Goal: Find specific page/section: Find specific page/section

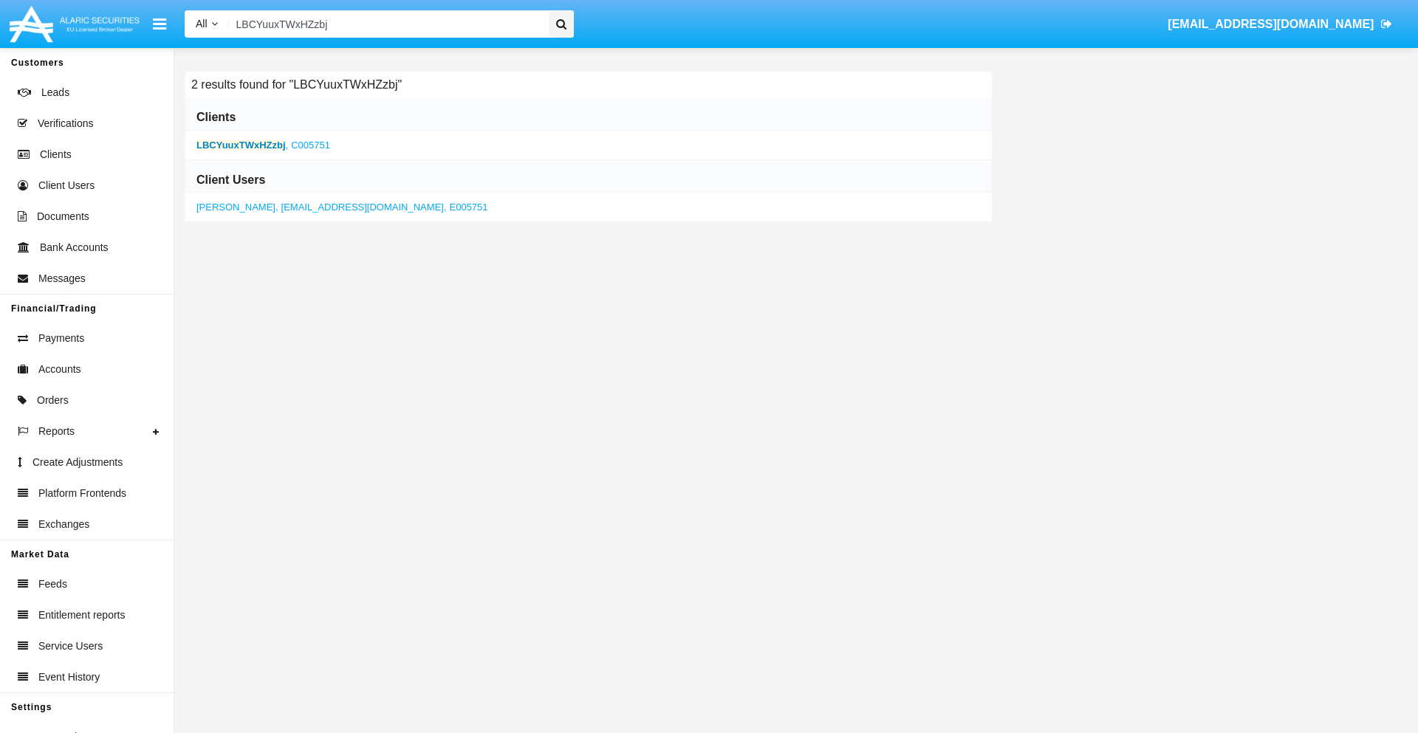
type input "LBCYuuxTWxHZzbj"
click at [241, 145] on b "LBCYuuxTWxHZzbj" at bounding box center [240, 145] width 89 height 11
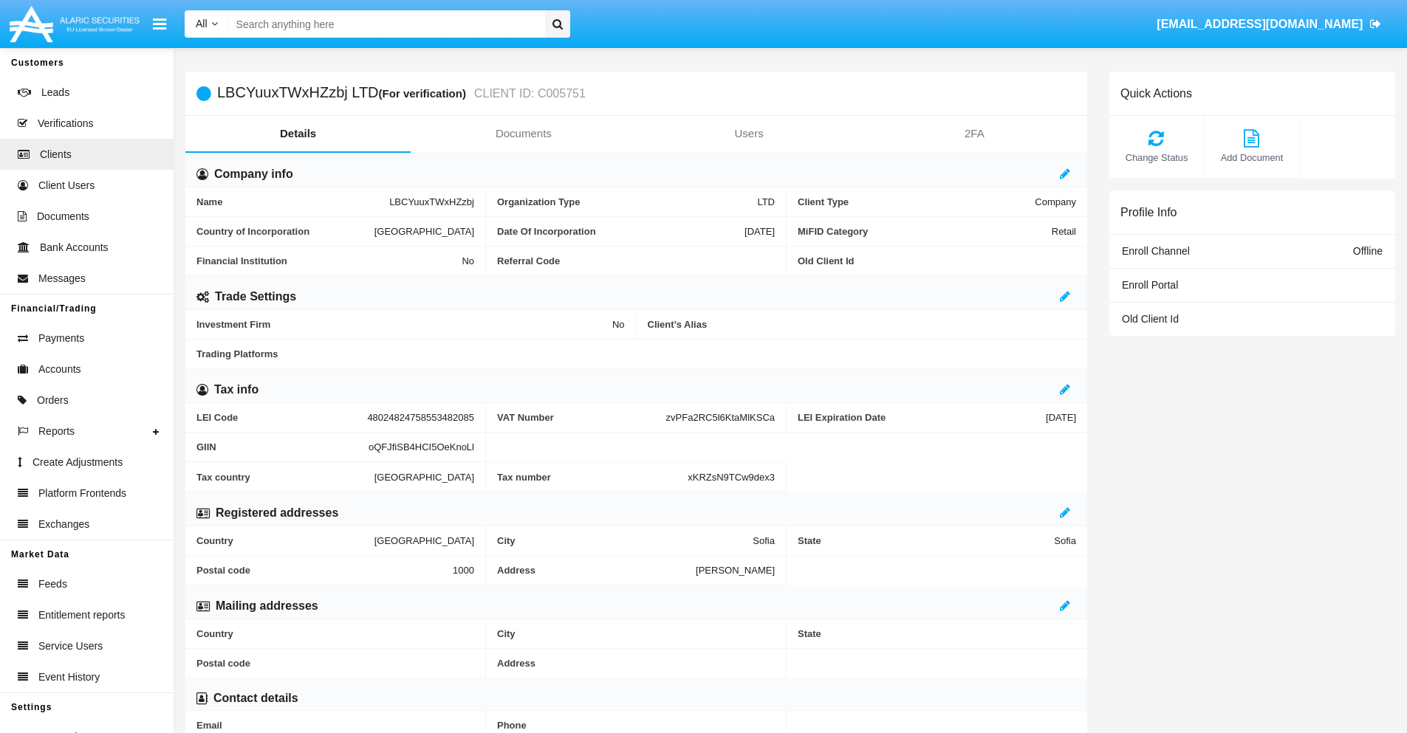
click at [523, 134] on link "Documents" at bounding box center [523, 133] width 225 height 35
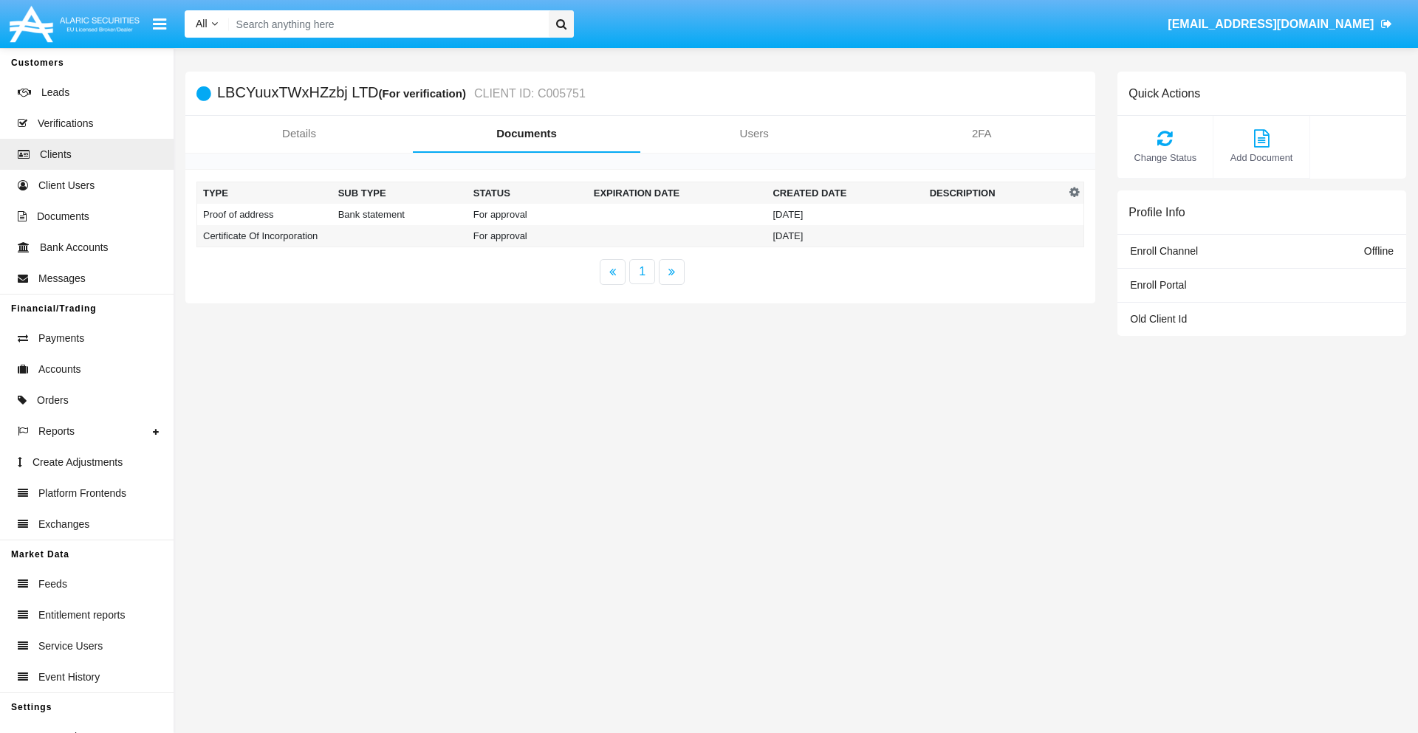
click at [264, 214] on td "Proof of address" at bounding box center [264, 214] width 135 height 21
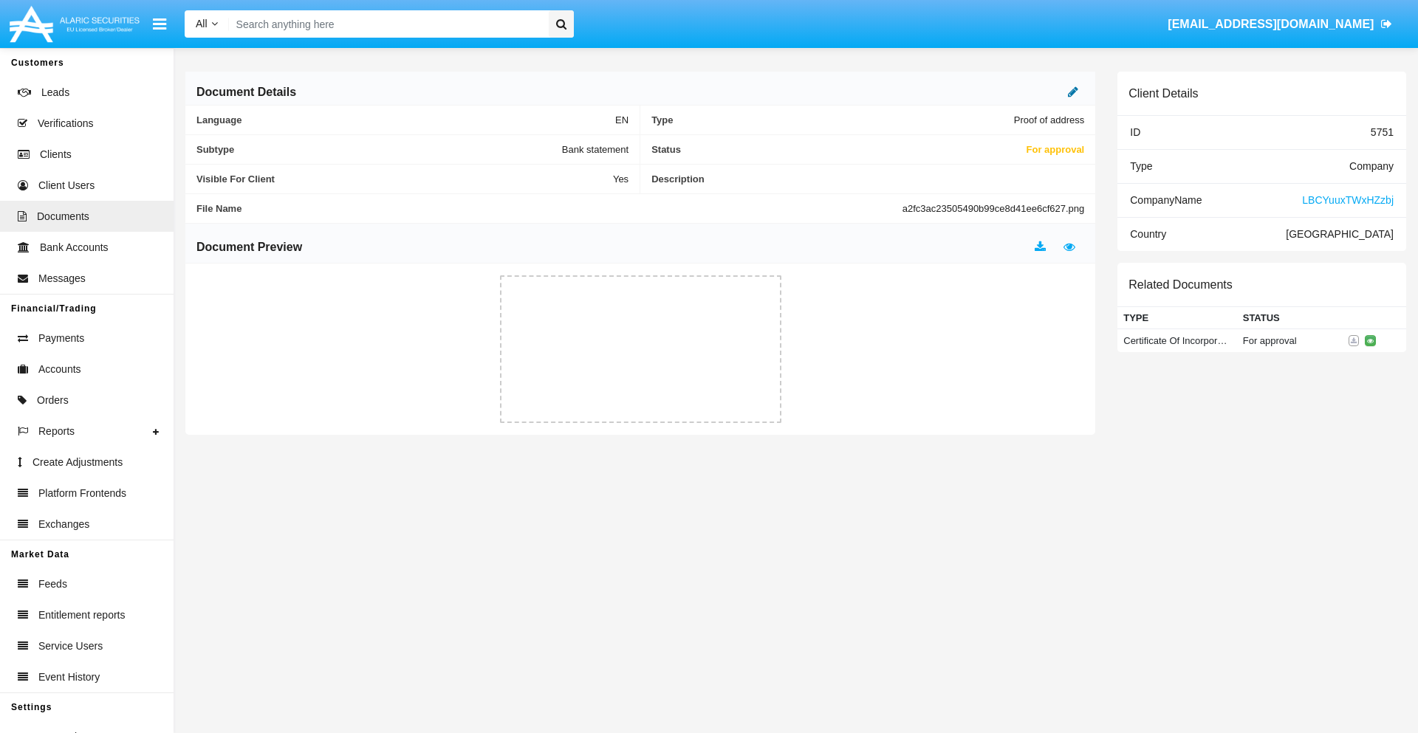
click at [1073, 92] on icon at bounding box center [1073, 92] width 10 height 12
